Goal: Task Accomplishment & Management: Manage account settings

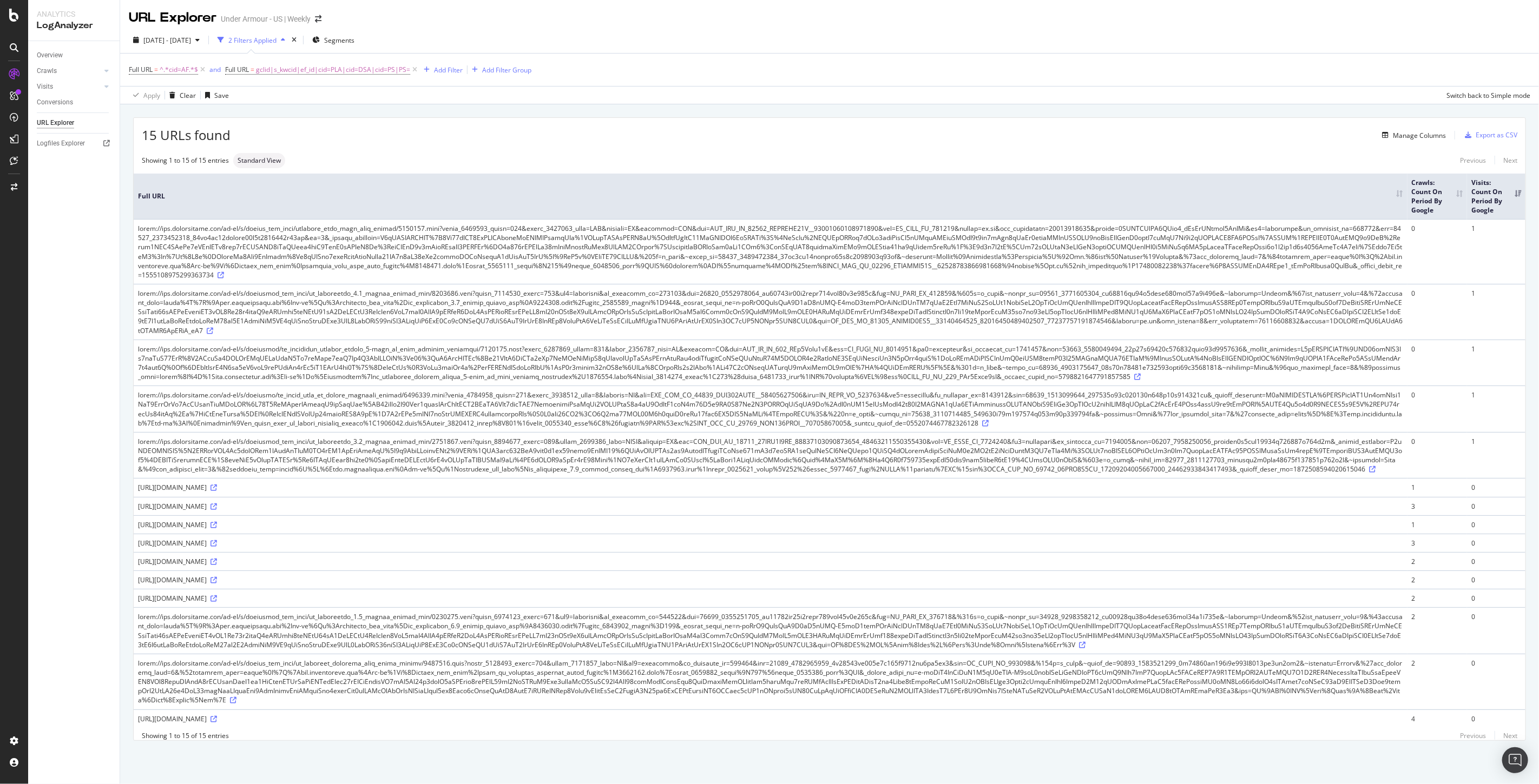
scroll to position [10, 0]
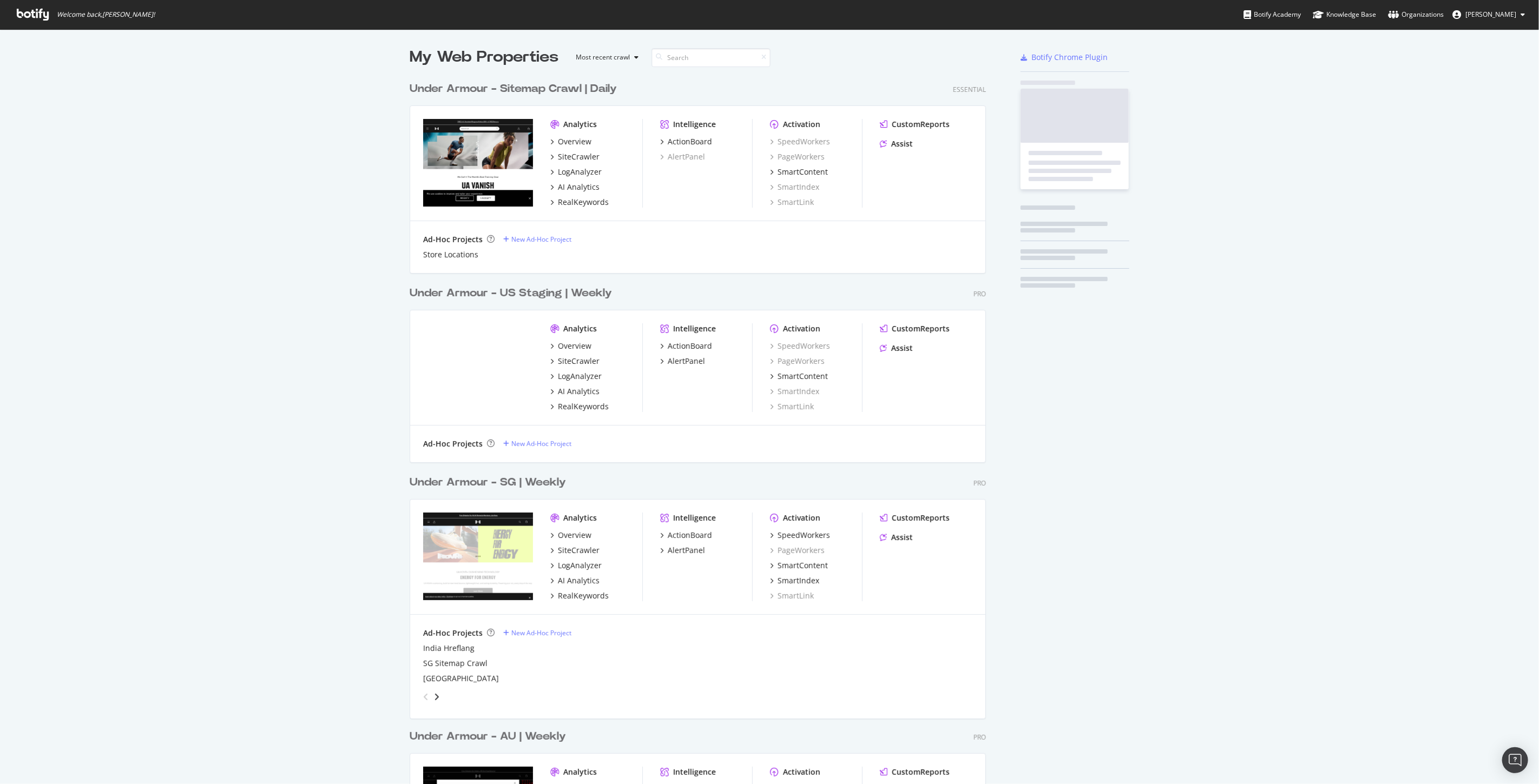
scroll to position [2079, 576]
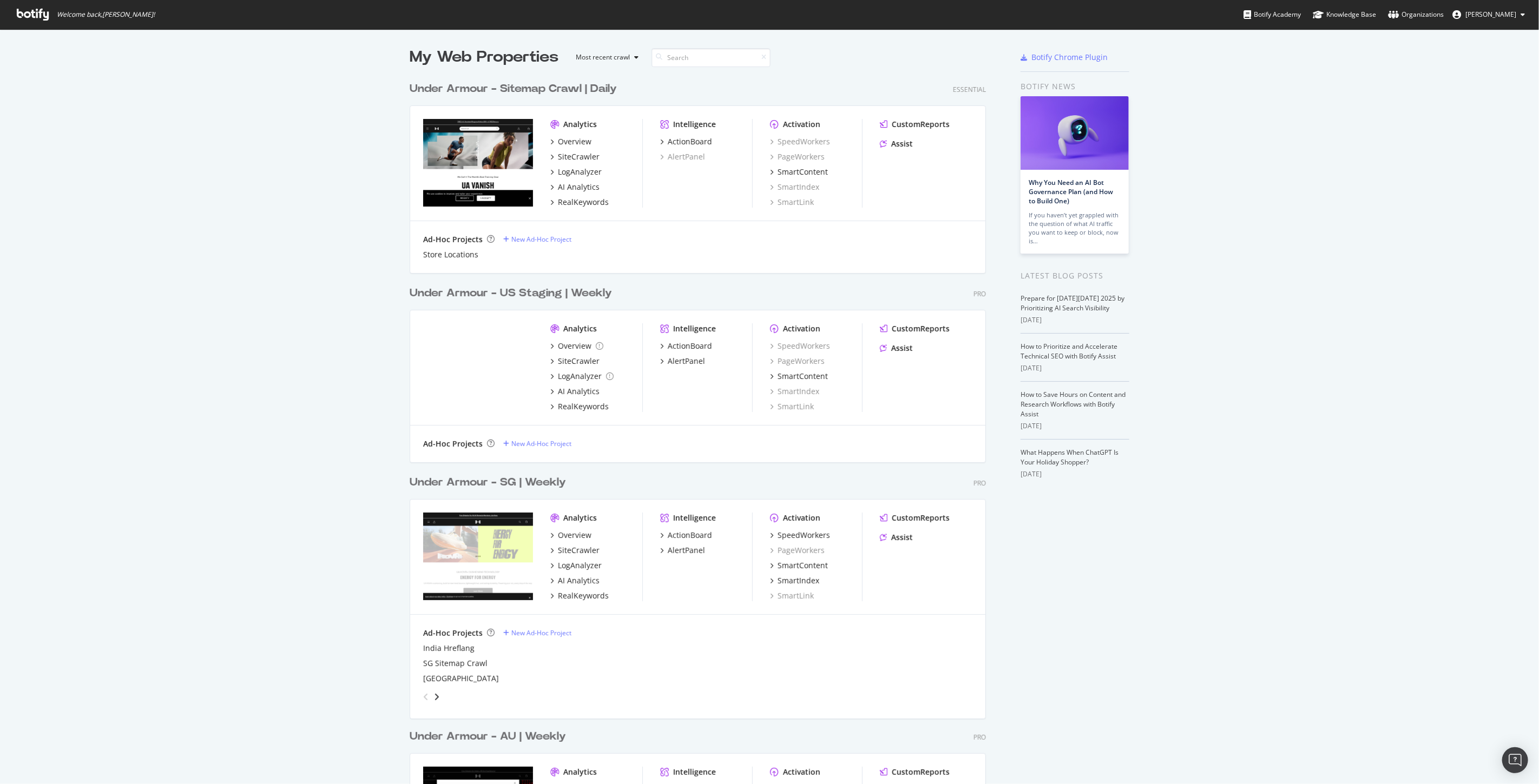
click at [588, 78] on div "Under Armour - Sitemap Crawl | Daily Essential Analytics Overview SiteCrawler L…" at bounding box center [702, 170] width 585 height 204
click at [574, 82] on div "Under Armour - Sitemap Crawl | Daily" at bounding box center [513, 89] width 207 height 16
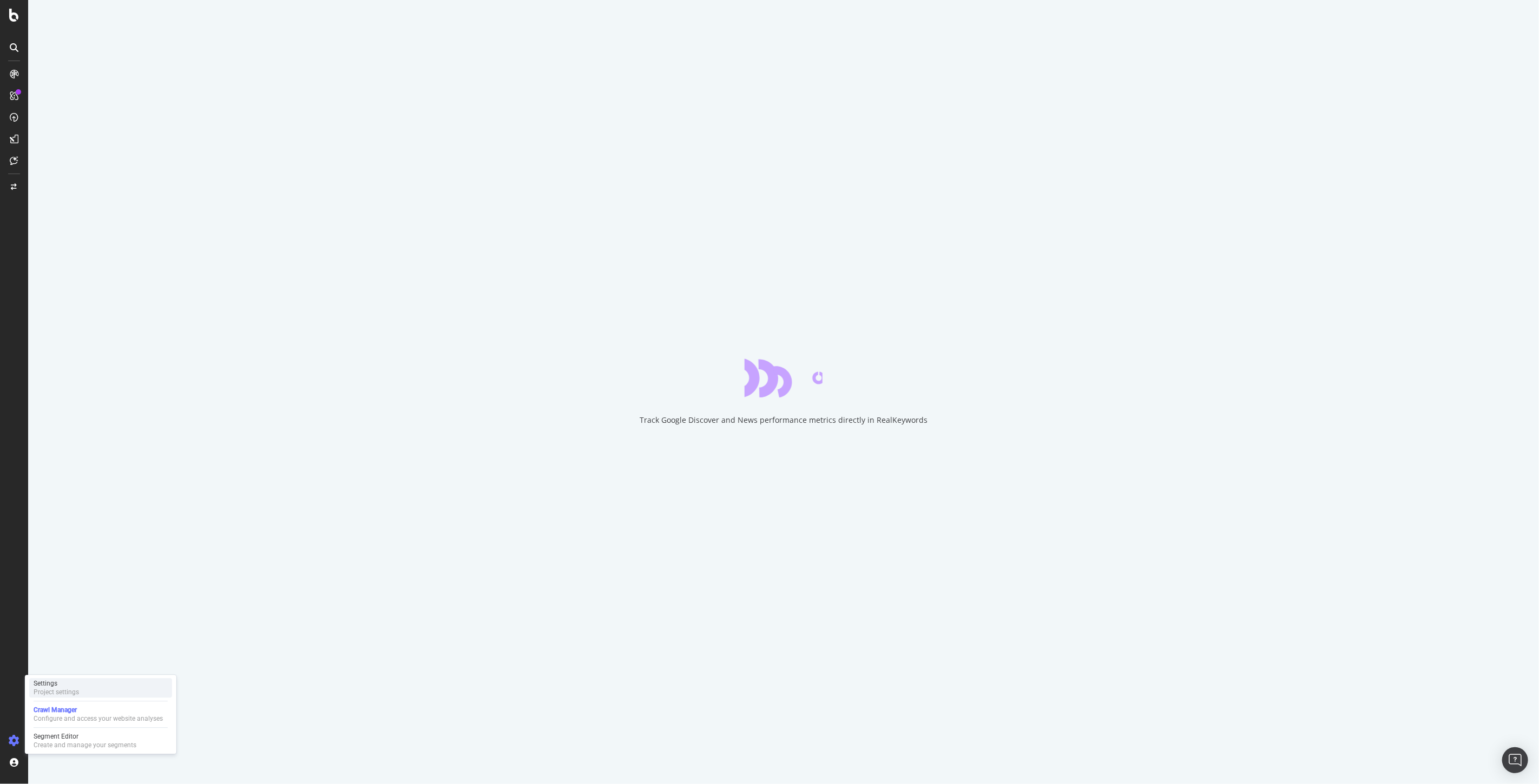
click at [65, 680] on div "Settings" at bounding box center [56, 684] width 45 height 8
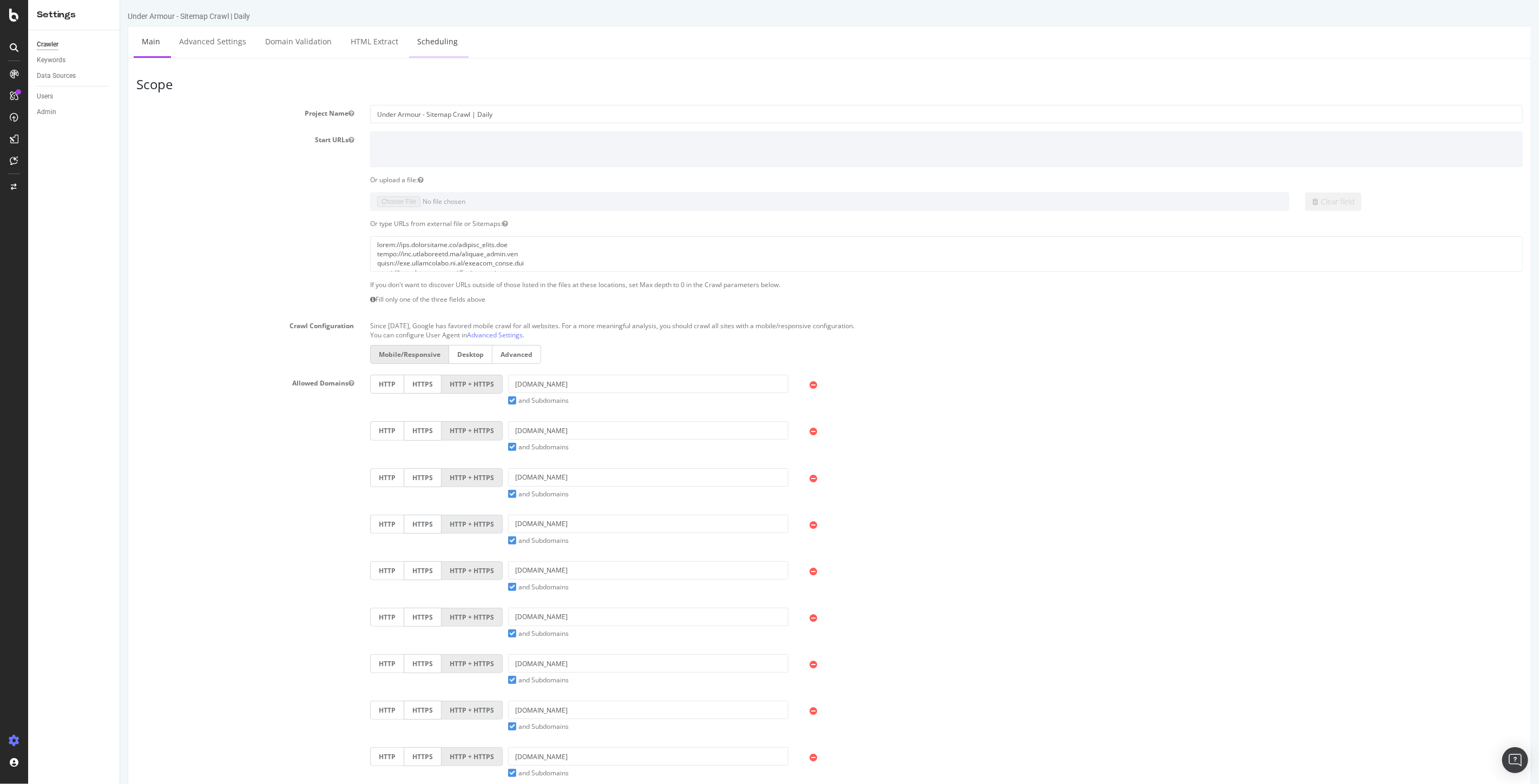
click at [427, 47] on link "Scheduling" at bounding box center [437, 41] width 57 height 30
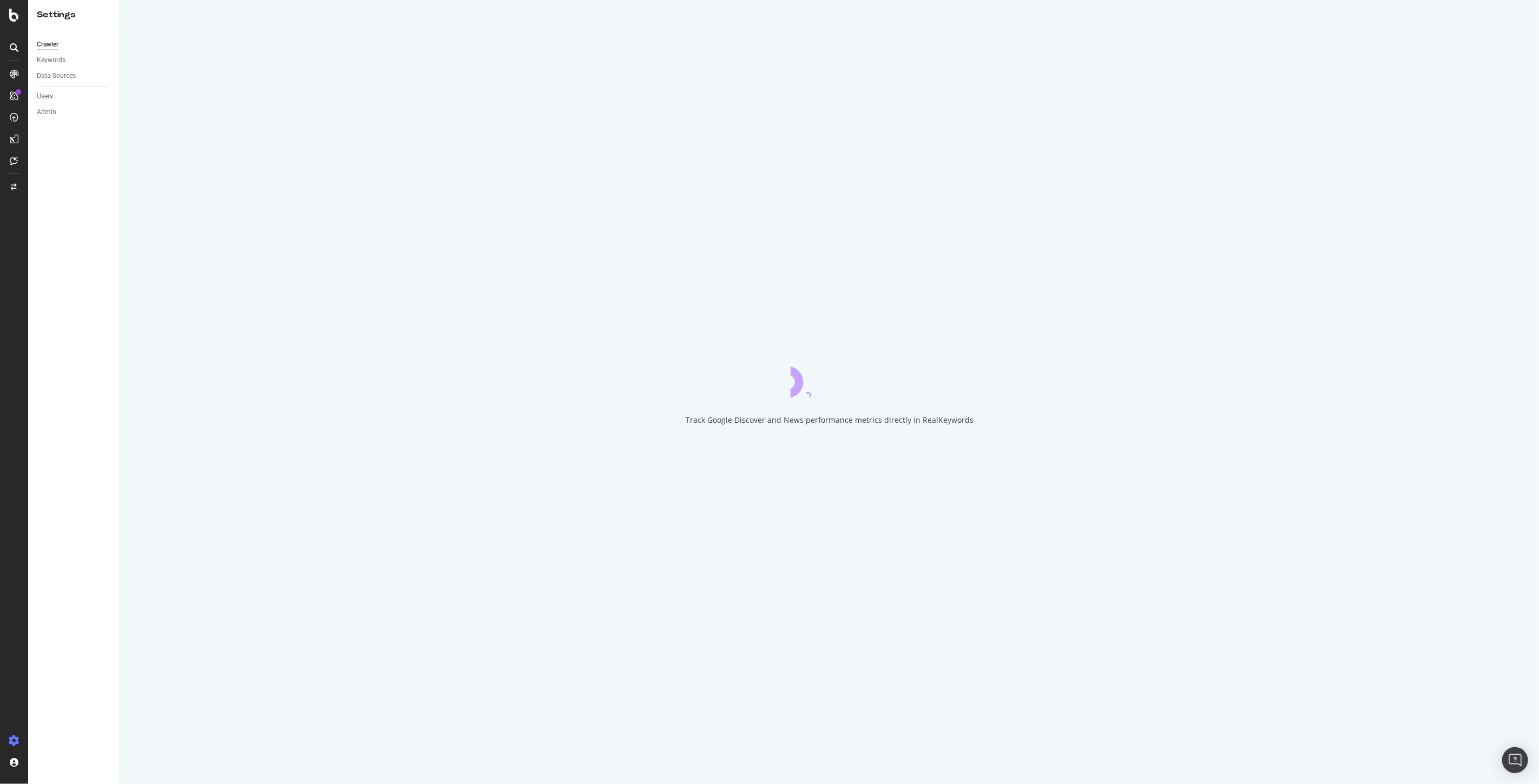
select select "3"
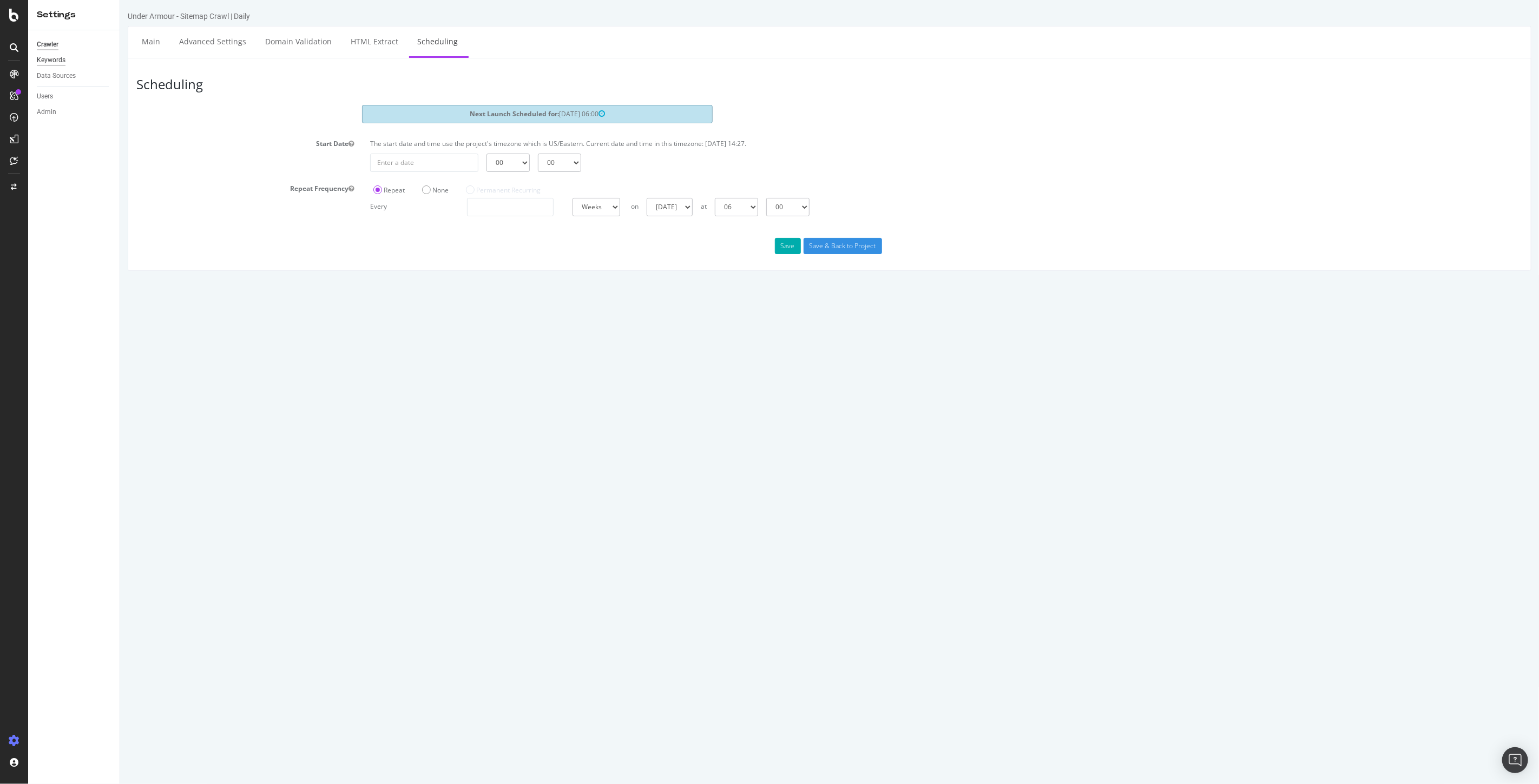
click at [50, 60] on div "Keywords" at bounding box center [51, 60] width 29 height 11
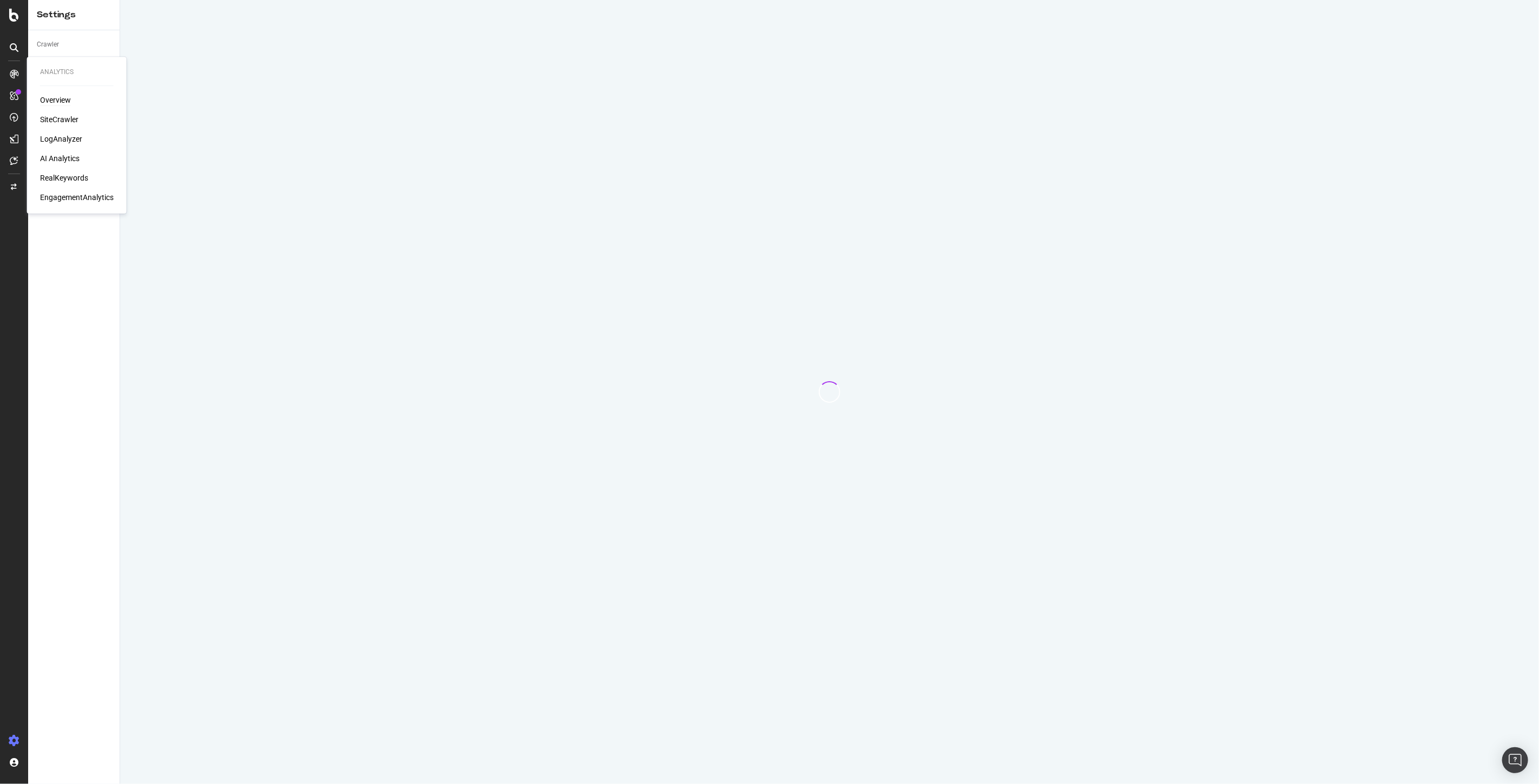
click at [50, 101] on div "Overview" at bounding box center [56, 100] width 31 height 11
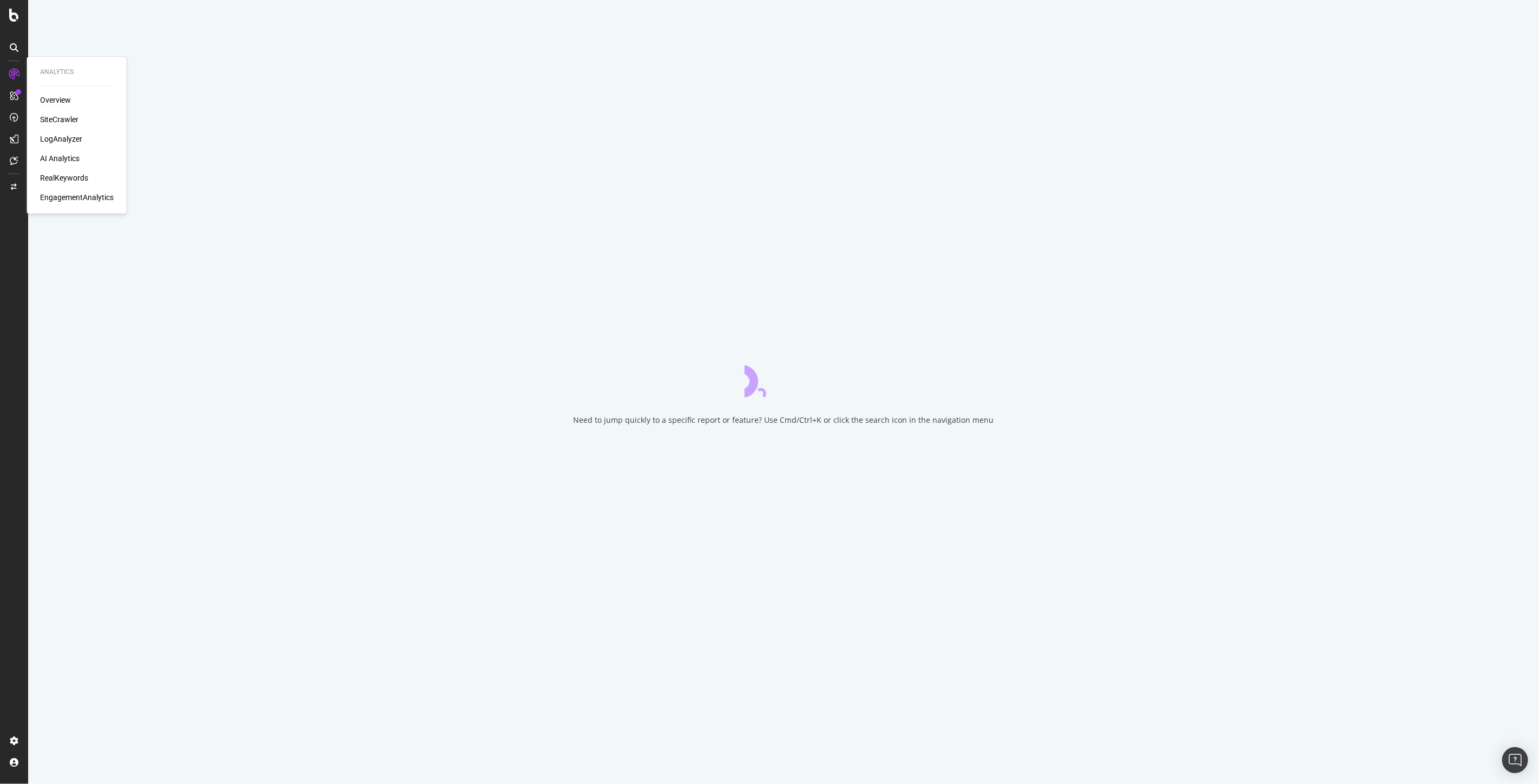
click at [50, 114] on div "SiteCrawler" at bounding box center [59, 119] width 38 height 11
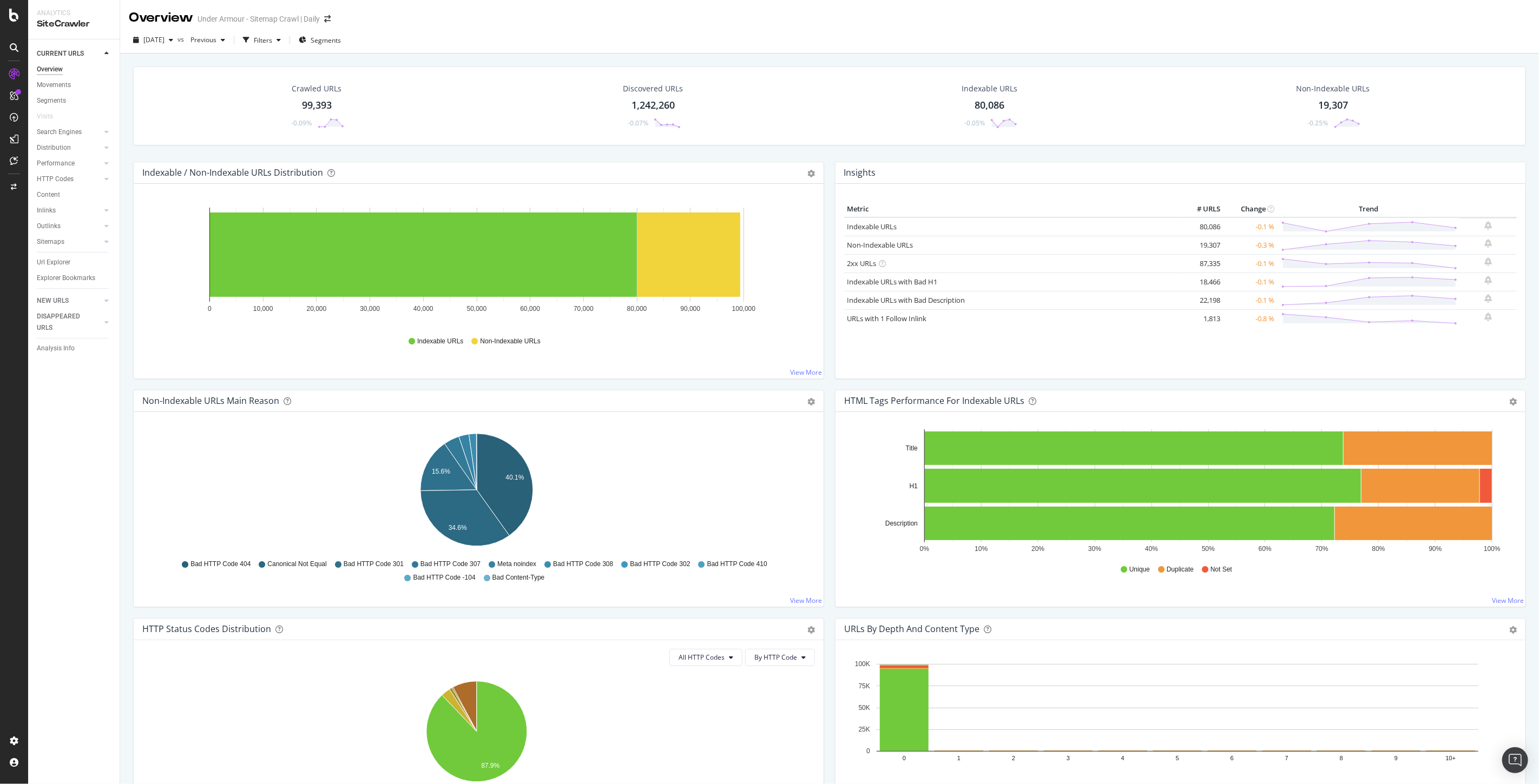
click at [57, 359] on div "CURRENT URLS Overview Movements Segments Visits Search Engines Top Charts Segme…" at bounding box center [73, 411] width 91 height 745
click at [62, 336] on div "CURRENT URLS Overview Movements Segments Visits Search Engines Top Charts Segme…" at bounding box center [73, 411] width 91 height 745
click at [50, 356] on div "CURRENT URLS Overview Movements Segments Visits Search Engines Top Charts Segme…" at bounding box center [73, 411] width 91 height 745
click at [57, 345] on div "Analysis Info" at bounding box center [56, 348] width 38 height 11
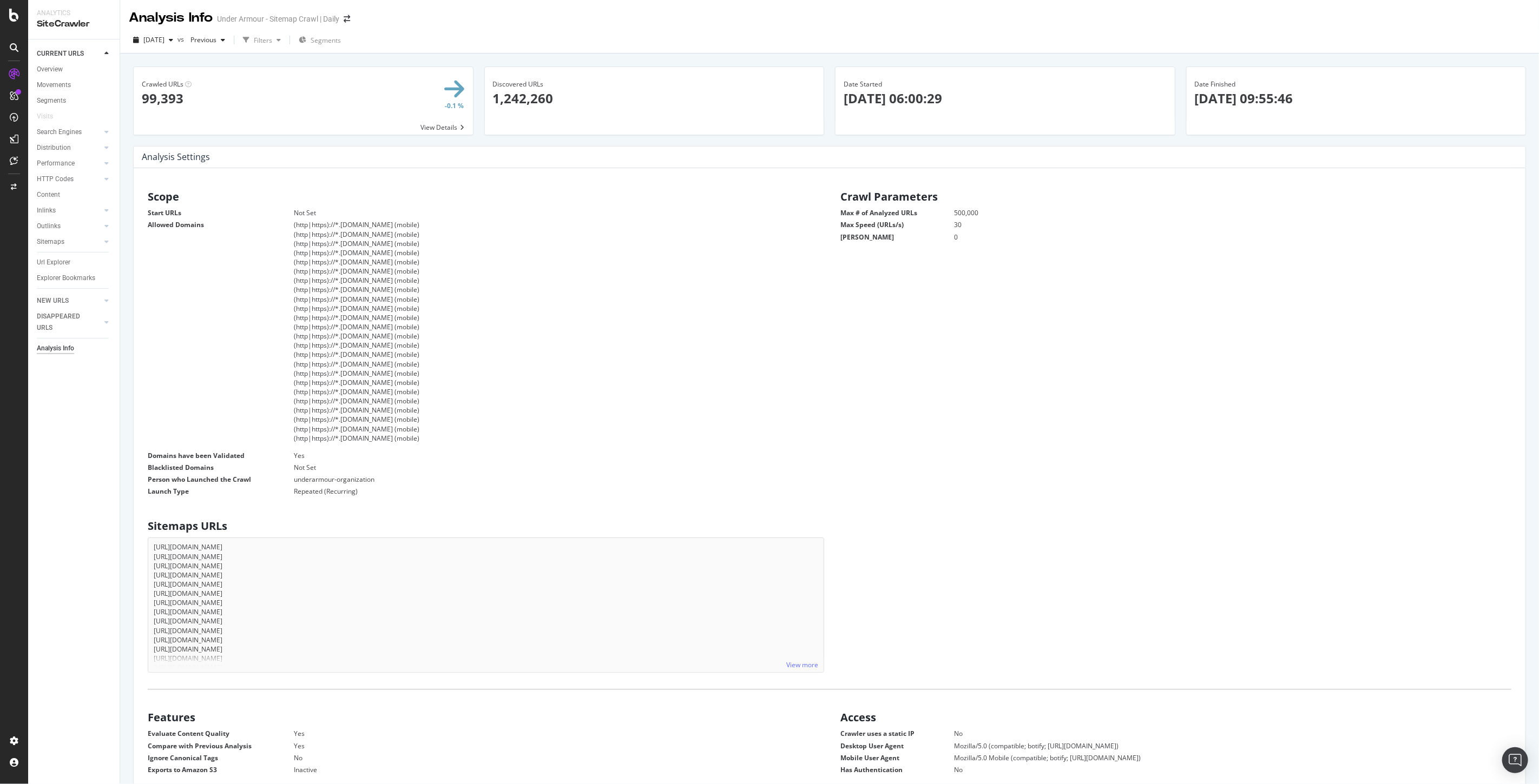
click at [1261, 101] on p "[DATE] 09:55:46" at bounding box center [1356, 98] width 323 height 19
click at [164, 43] on span "[DATE]" at bounding box center [154, 39] width 21 height 9
click at [170, 95] on div "[DATE]" at bounding box center [173, 99] width 56 height 10
click at [46, 701] on div at bounding box center [100, 701] width 134 height 1
click at [49, 693] on div "Project settings" at bounding box center [56, 692] width 45 height 8
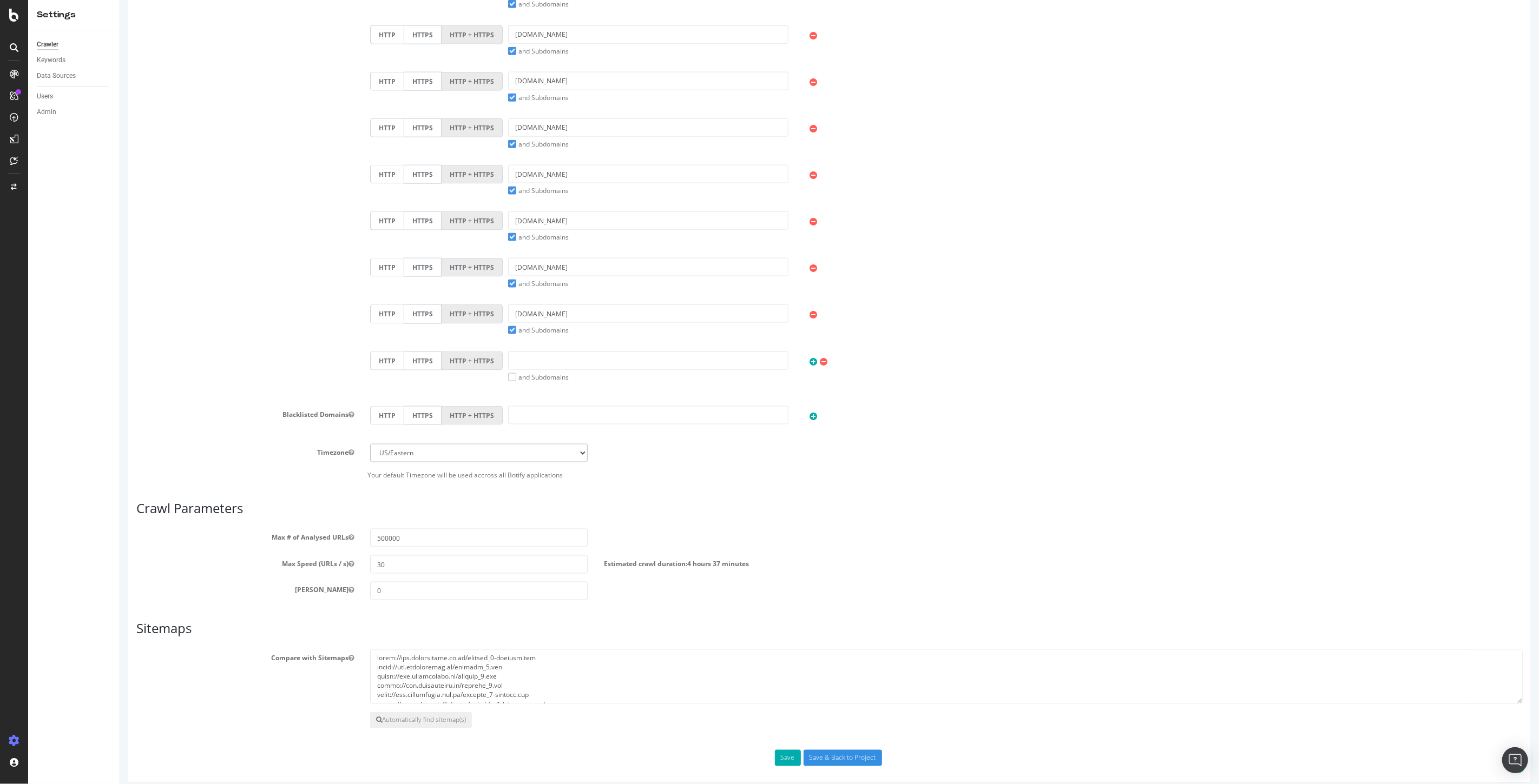
scroll to position [1148, 0]
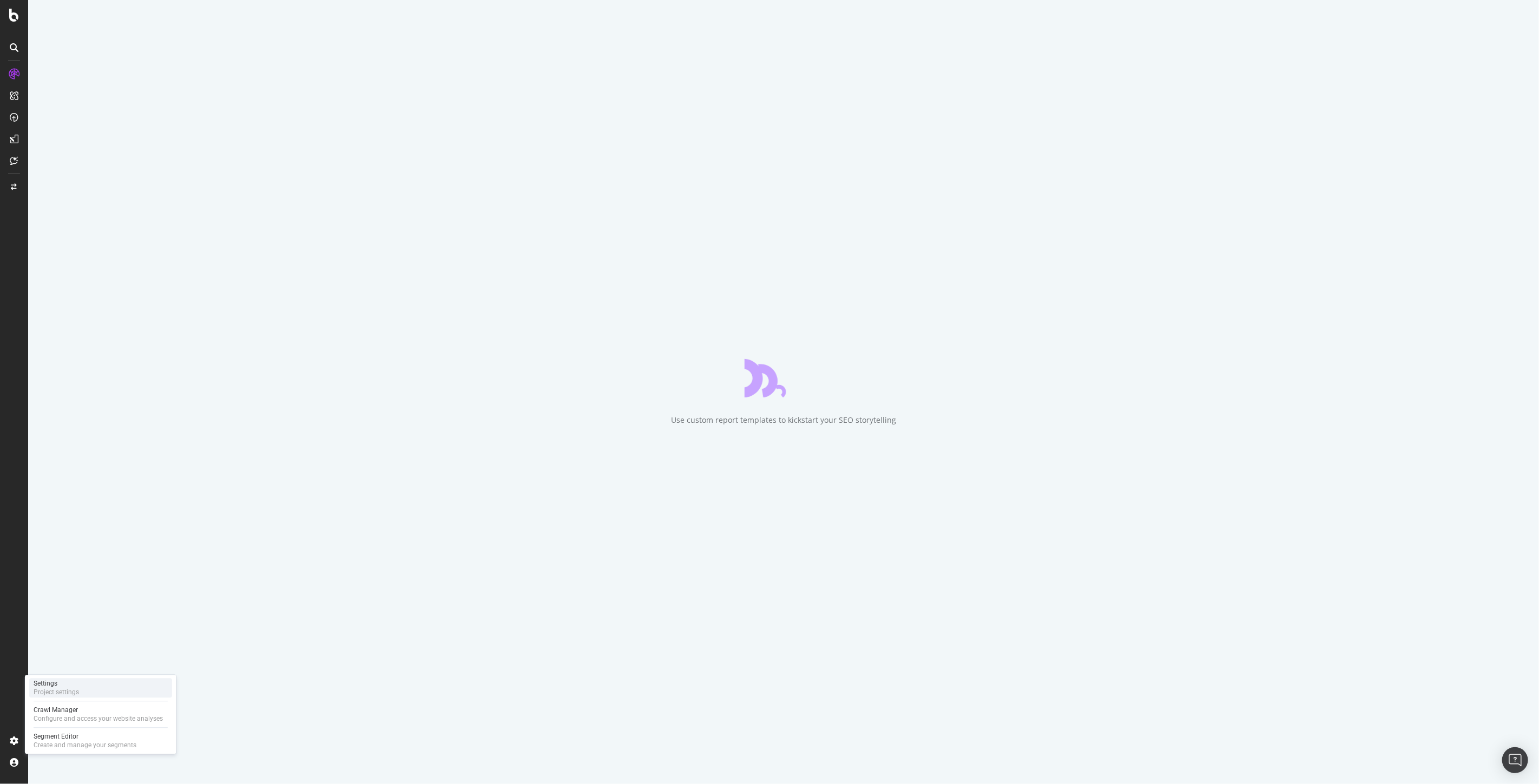
click at [85, 694] on div "Settings Project settings" at bounding box center [100, 688] width 143 height 20
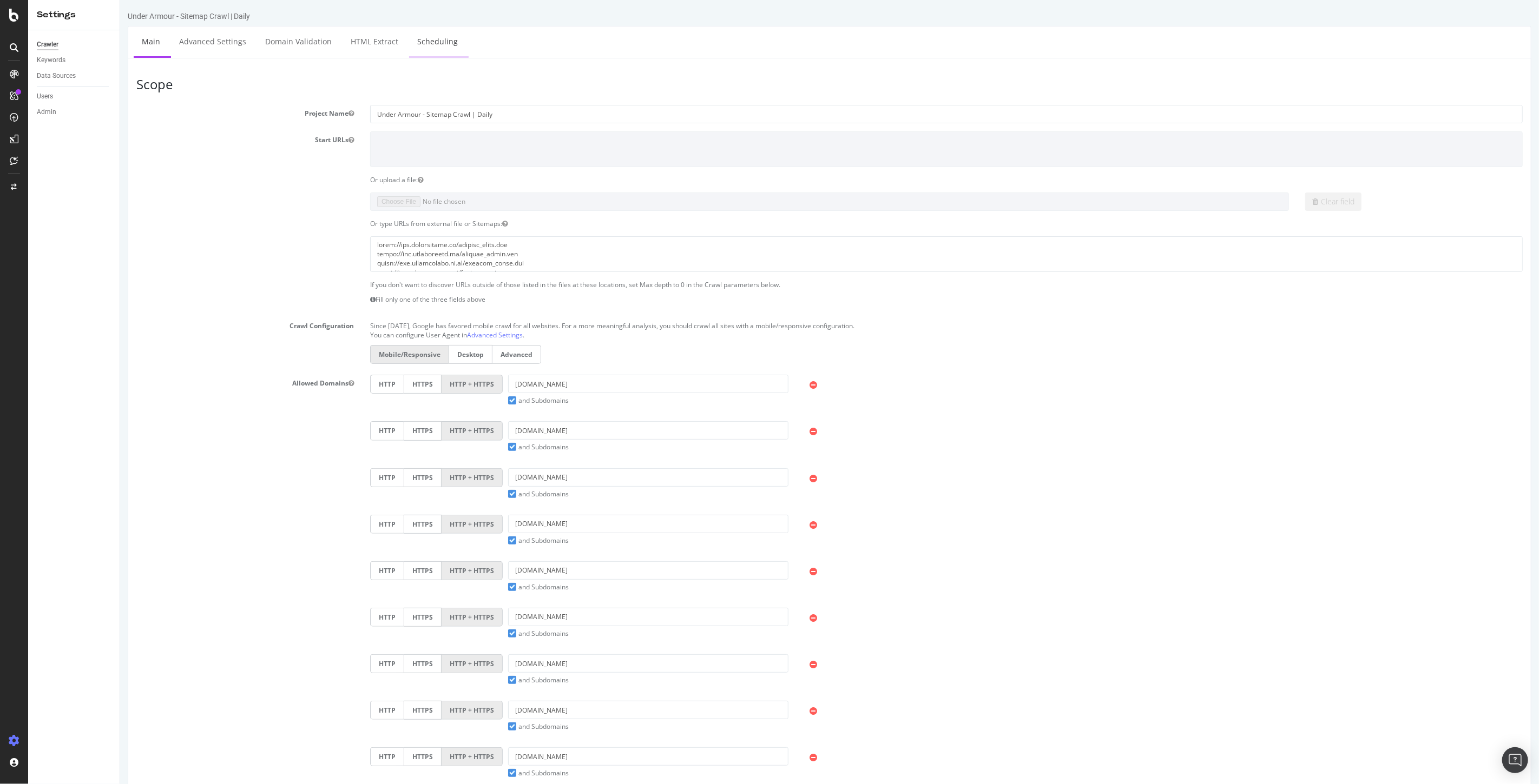
click at [428, 41] on link "Scheduling" at bounding box center [437, 41] width 57 height 30
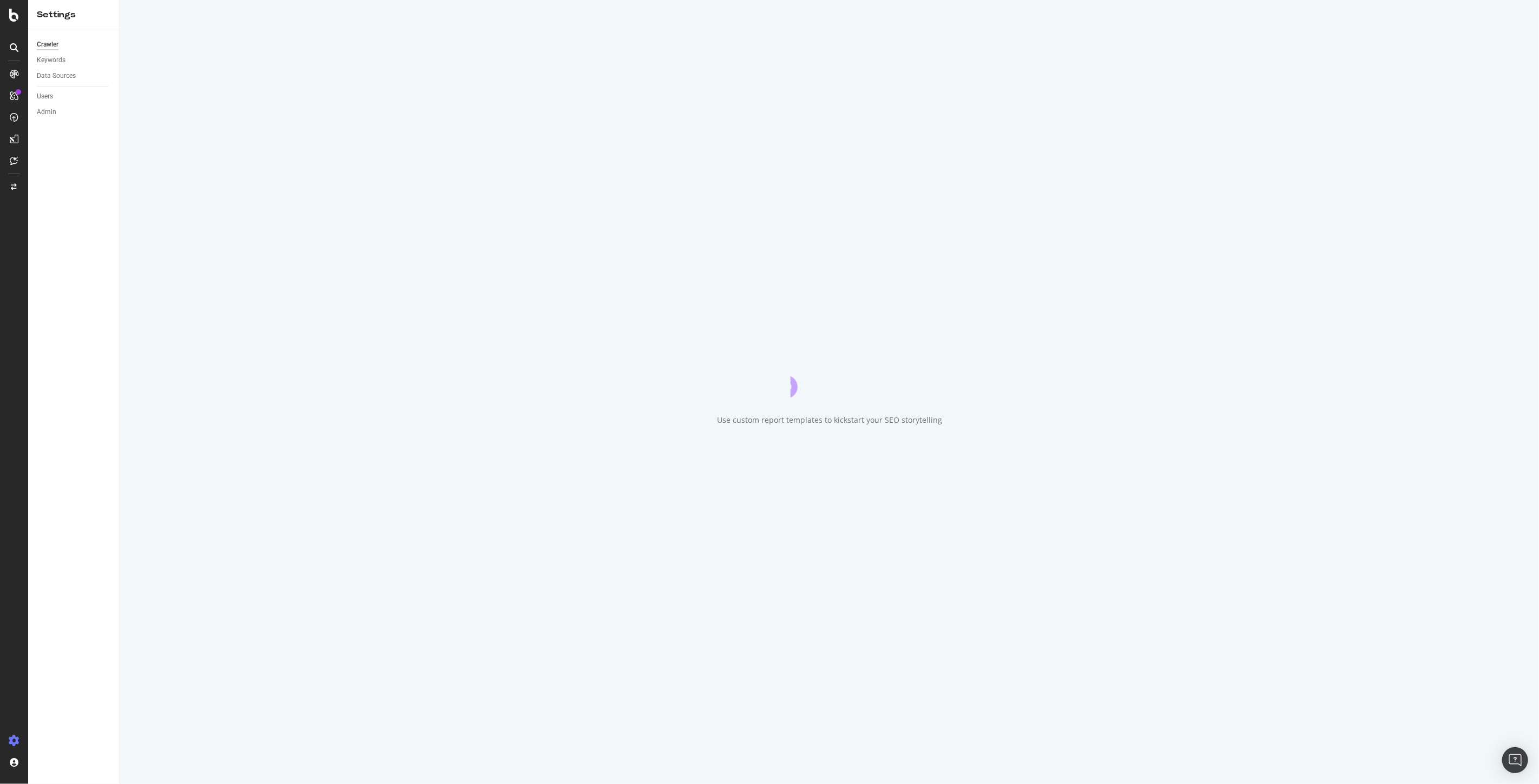
select select "3"
